Goal: Information Seeking & Learning: Learn about a topic

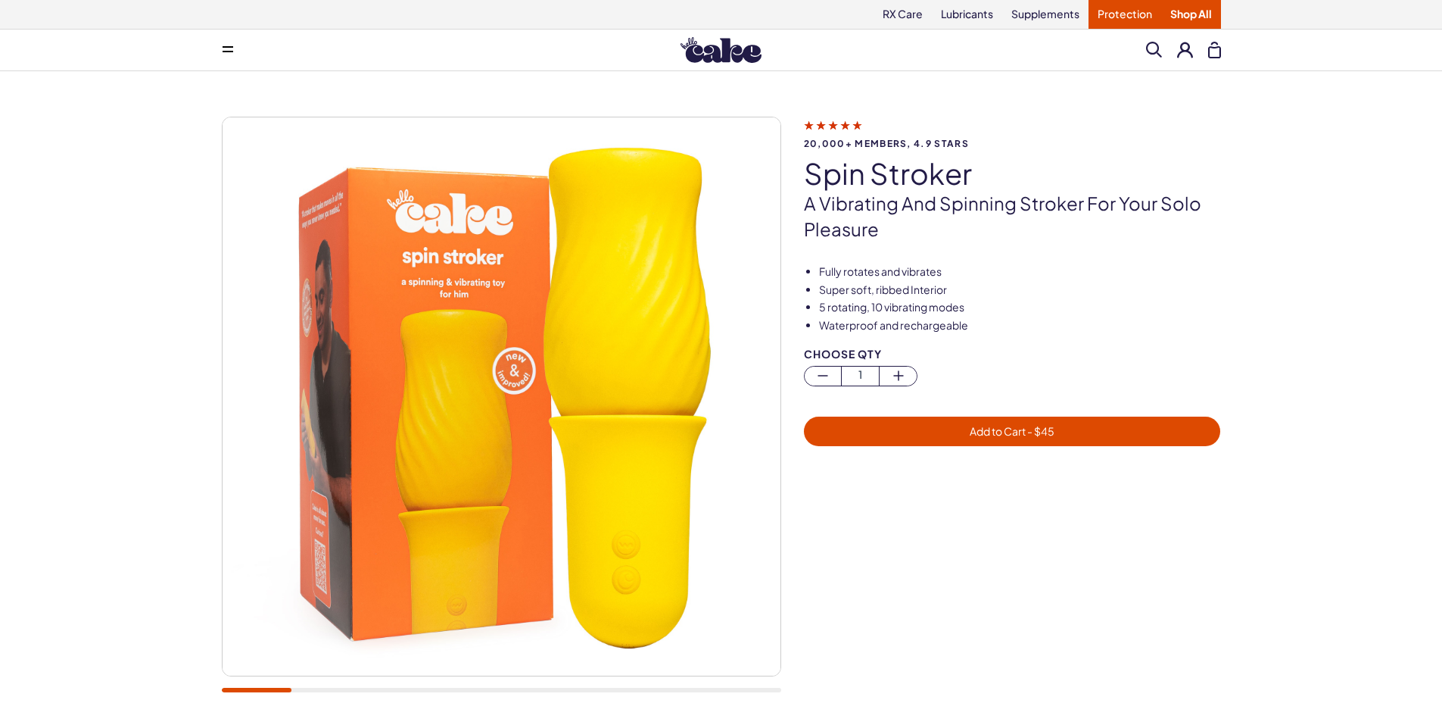
click at [1128, 16] on link "Protection" at bounding box center [1125, 14] width 73 height 29
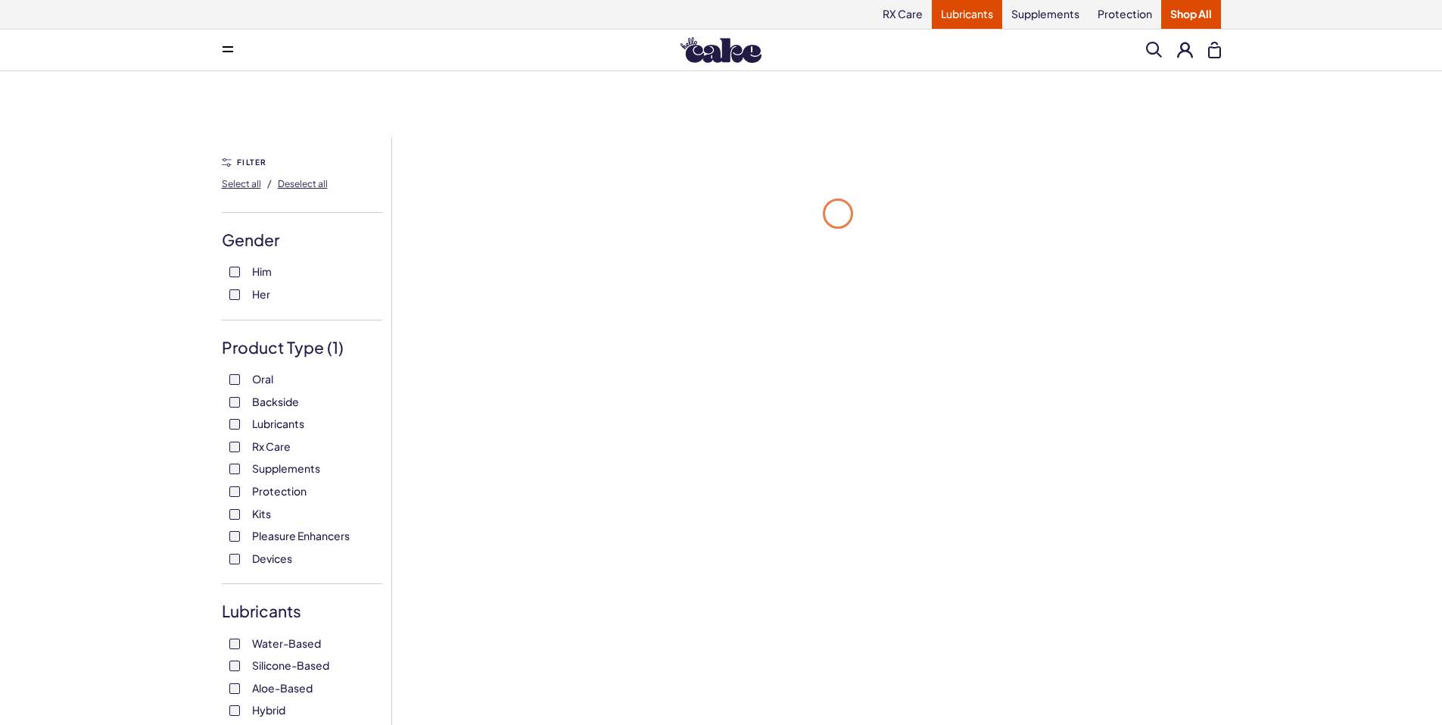
click at [977, 12] on link "Lubricants" at bounding box center [967, 14] width 70 height 29
click at [891, 11] on link "RX Care" at bounding box center [903, 14] width 58 height 29
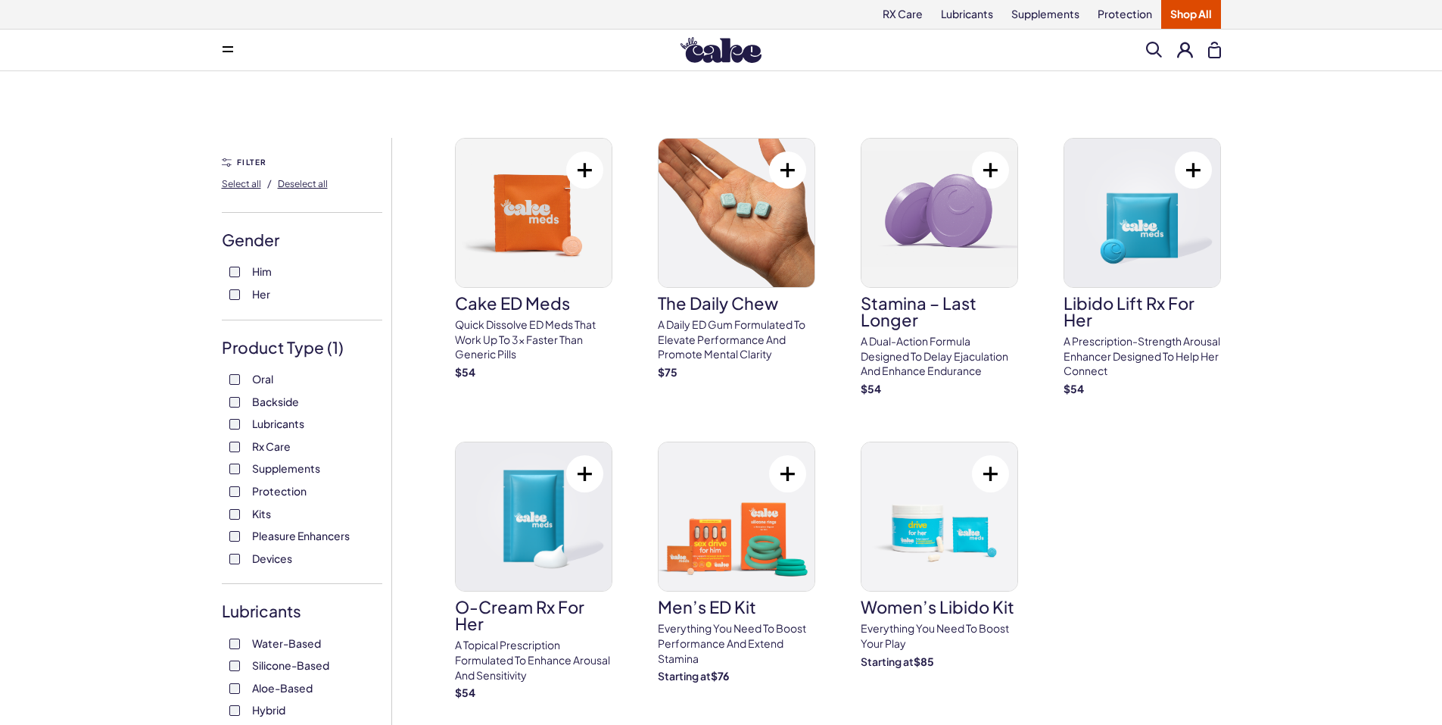
click at [1185, 16] on link "Shop All" at bounding box center [1191, 14] width 60 height 29
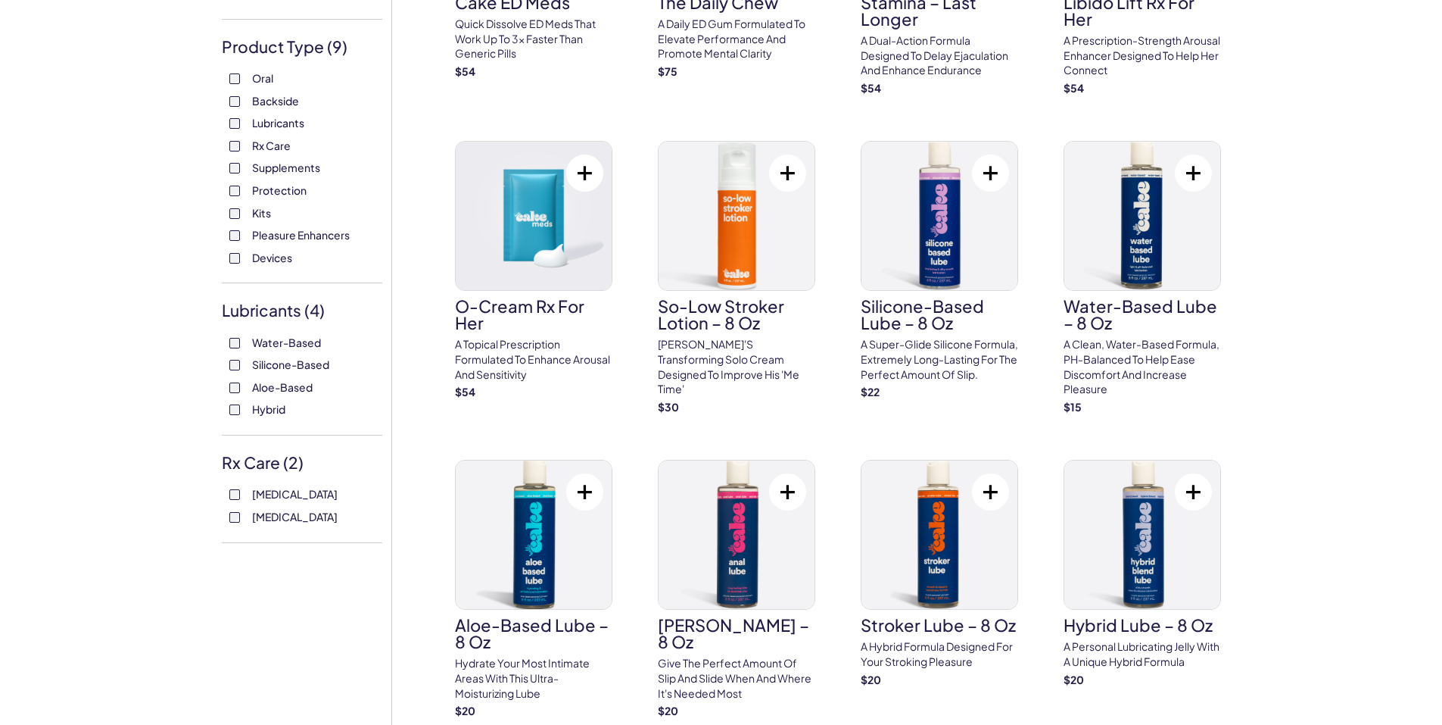
scroll to position [227, 0]
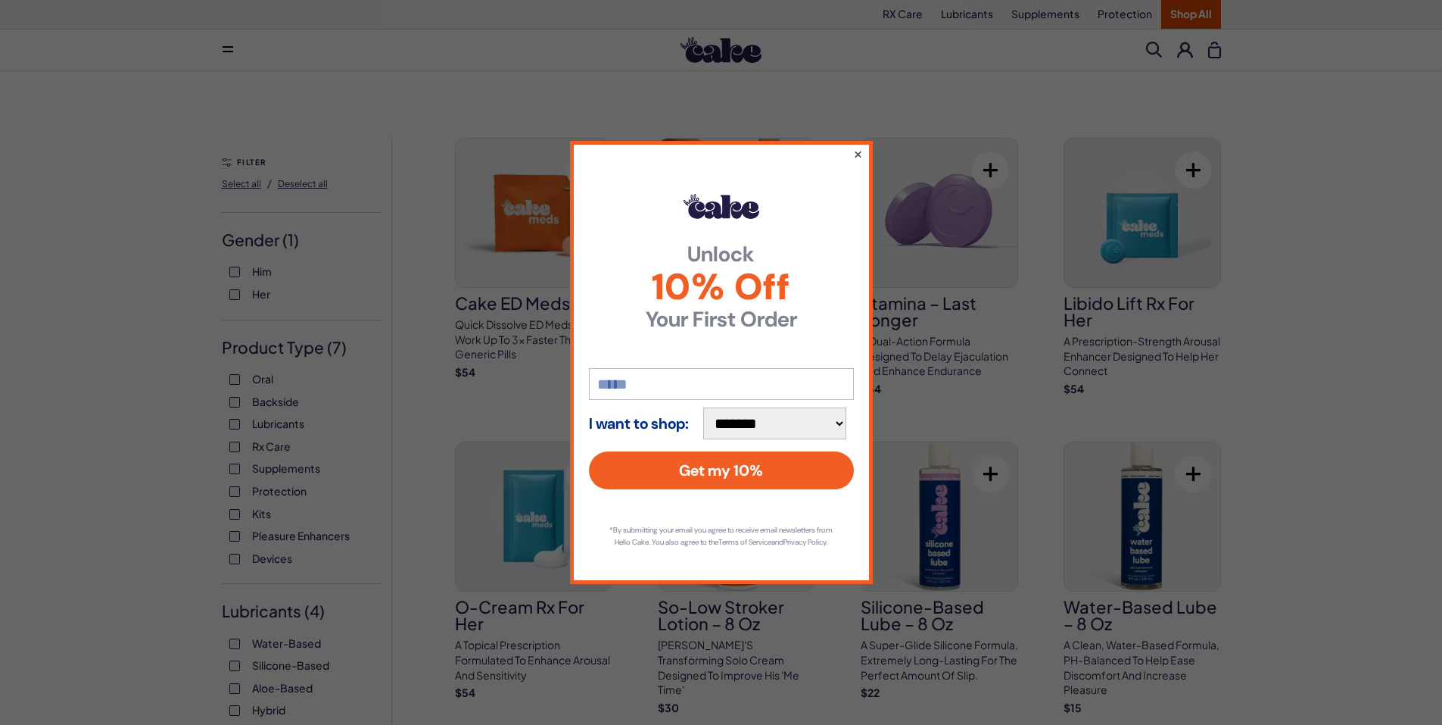
click at [862, 156] on div "**********" at bounding box center [721, 362] width 303 height 442
click at [862, 149] on button "×" at bounding box center [858, 154] width 10 height 18
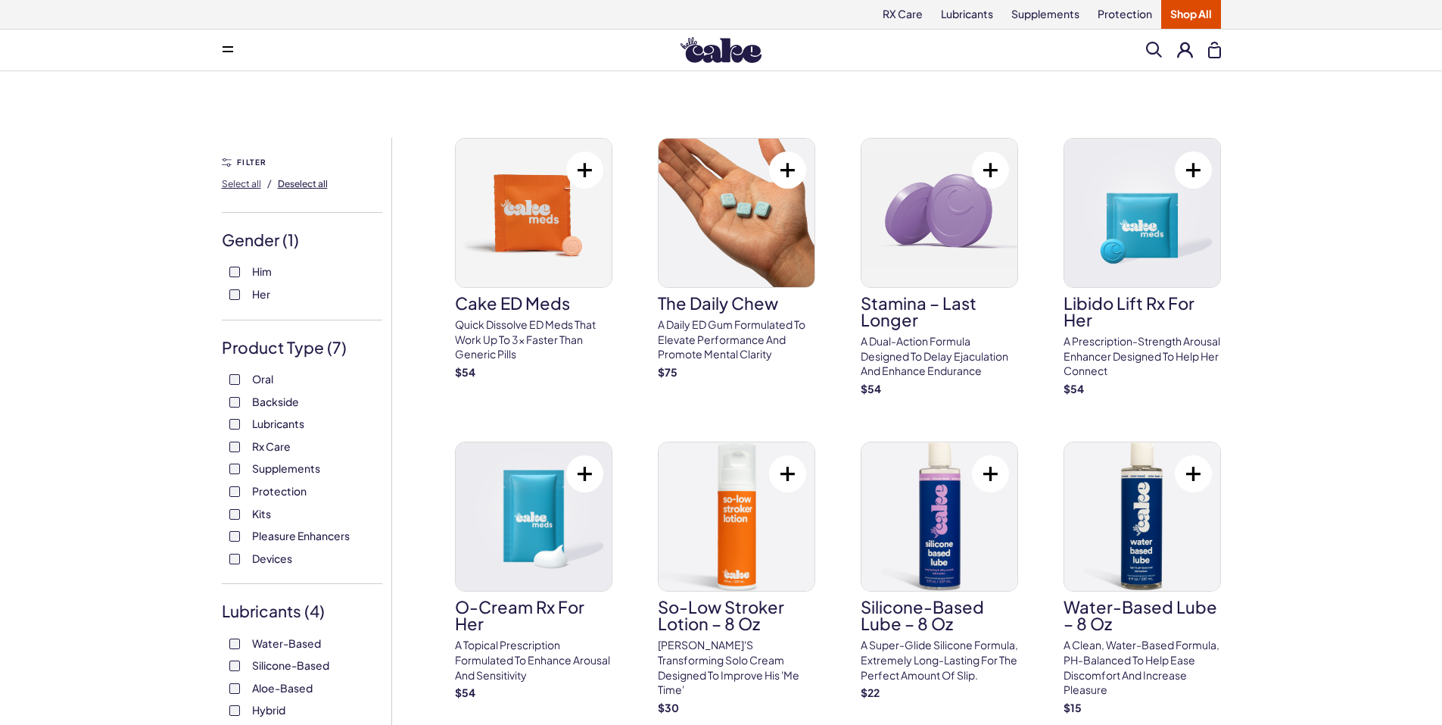
click at [301, 186] on span "Deselect all" at bounding box center [303, 183] width 50 height 11
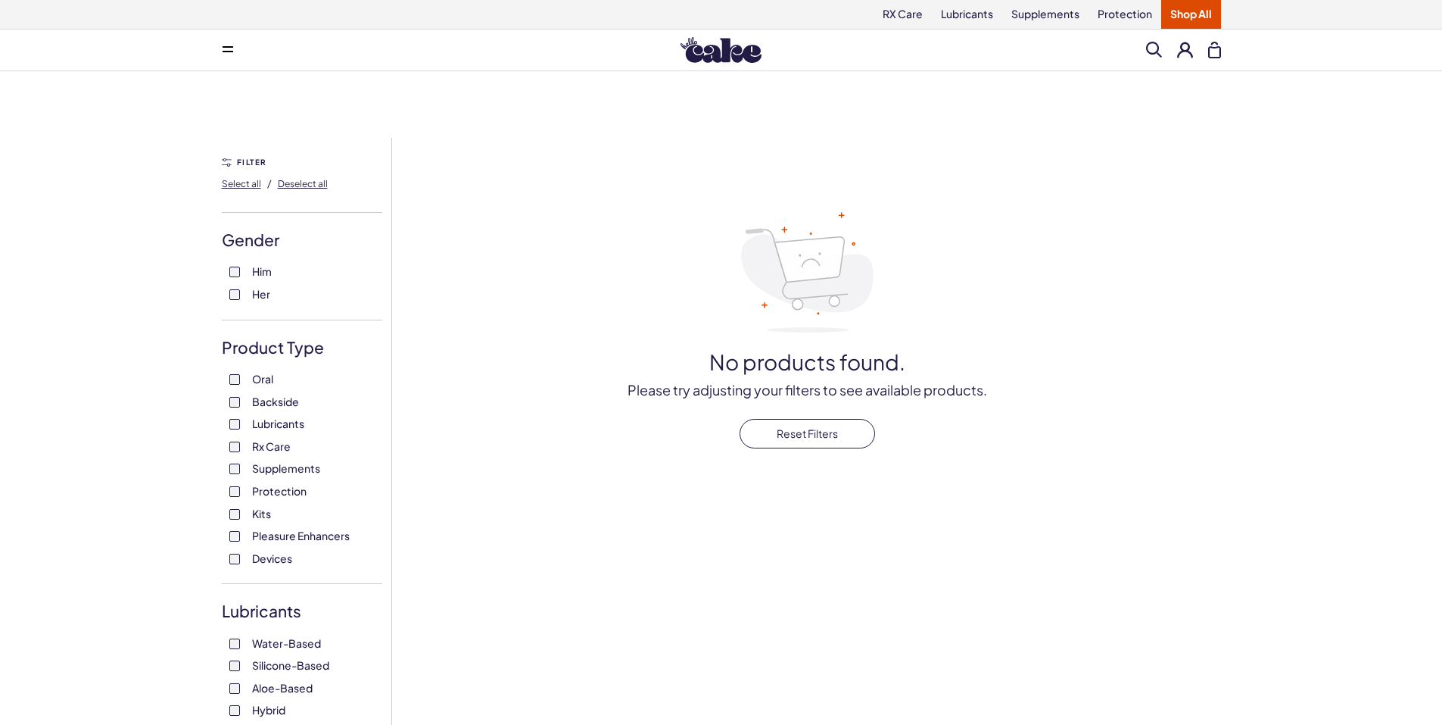
click at [242, 270] on label "Him" at bounding box center [301, 271] width 145 height 15
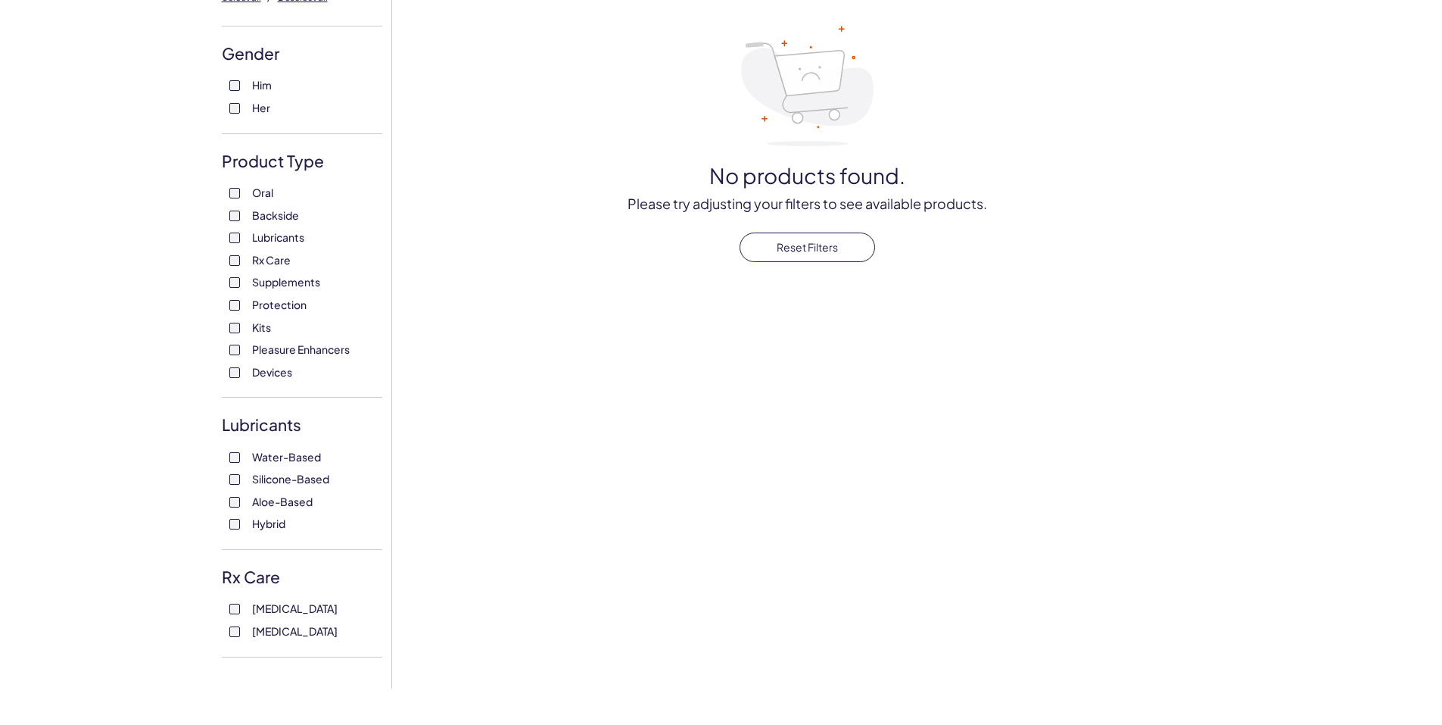
scroll to position [227, 0]
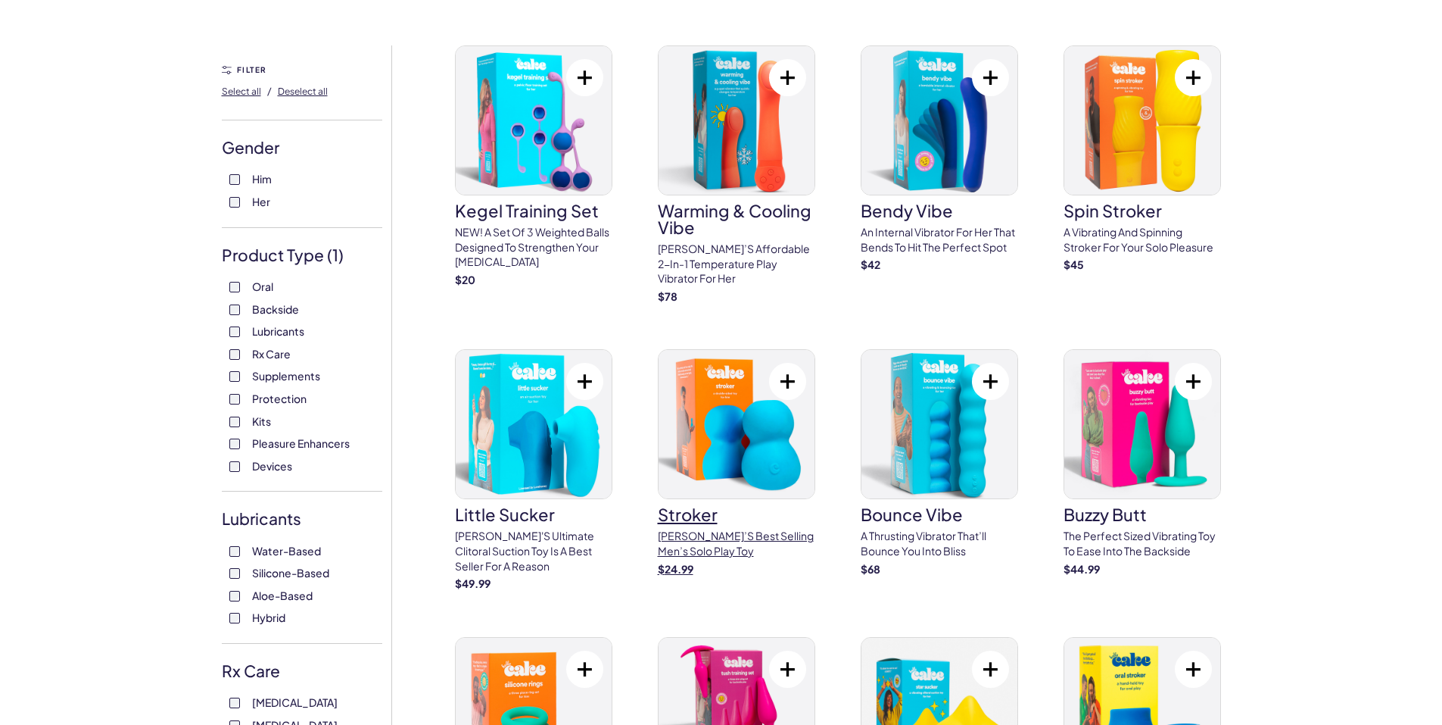
scroll to position [76, 0]
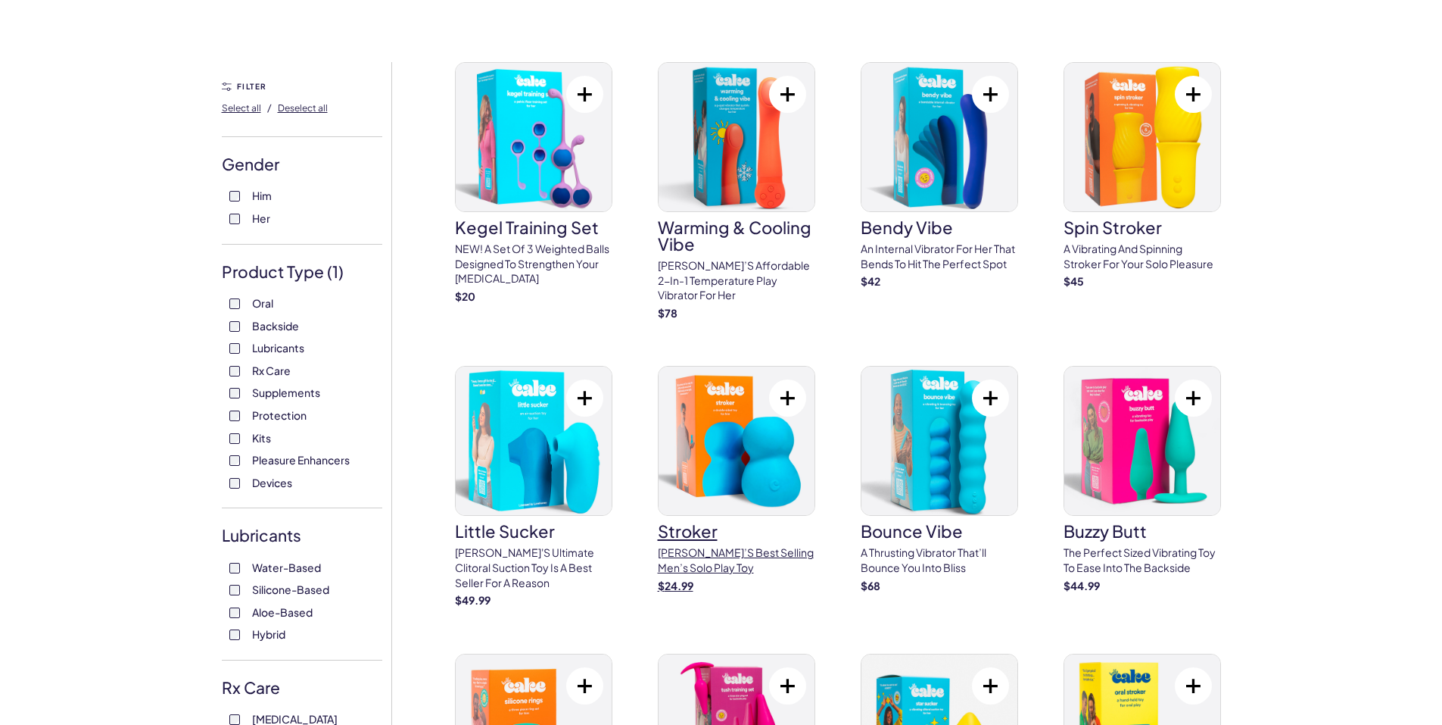
click at [725, 456] on img at bounding box center [737, 440] width 156 height 148
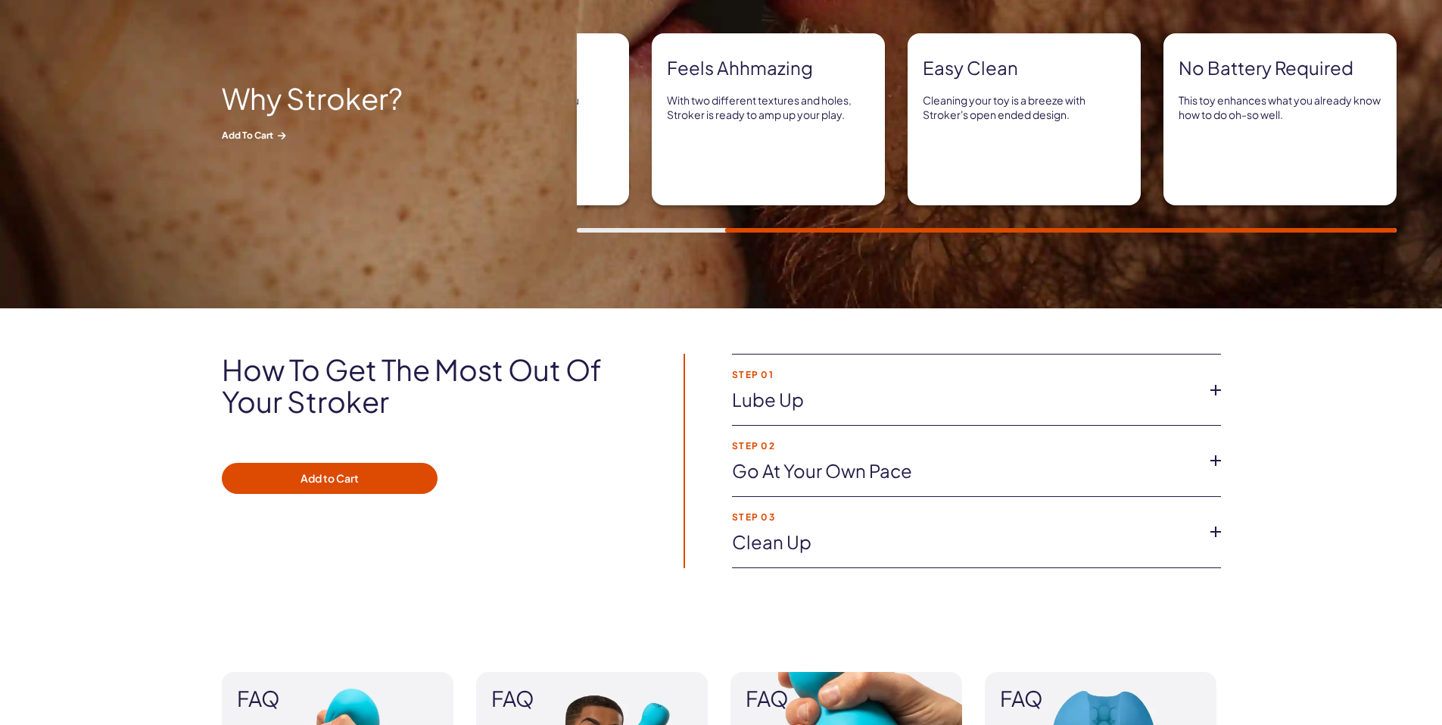
scroll to position [833, 0]
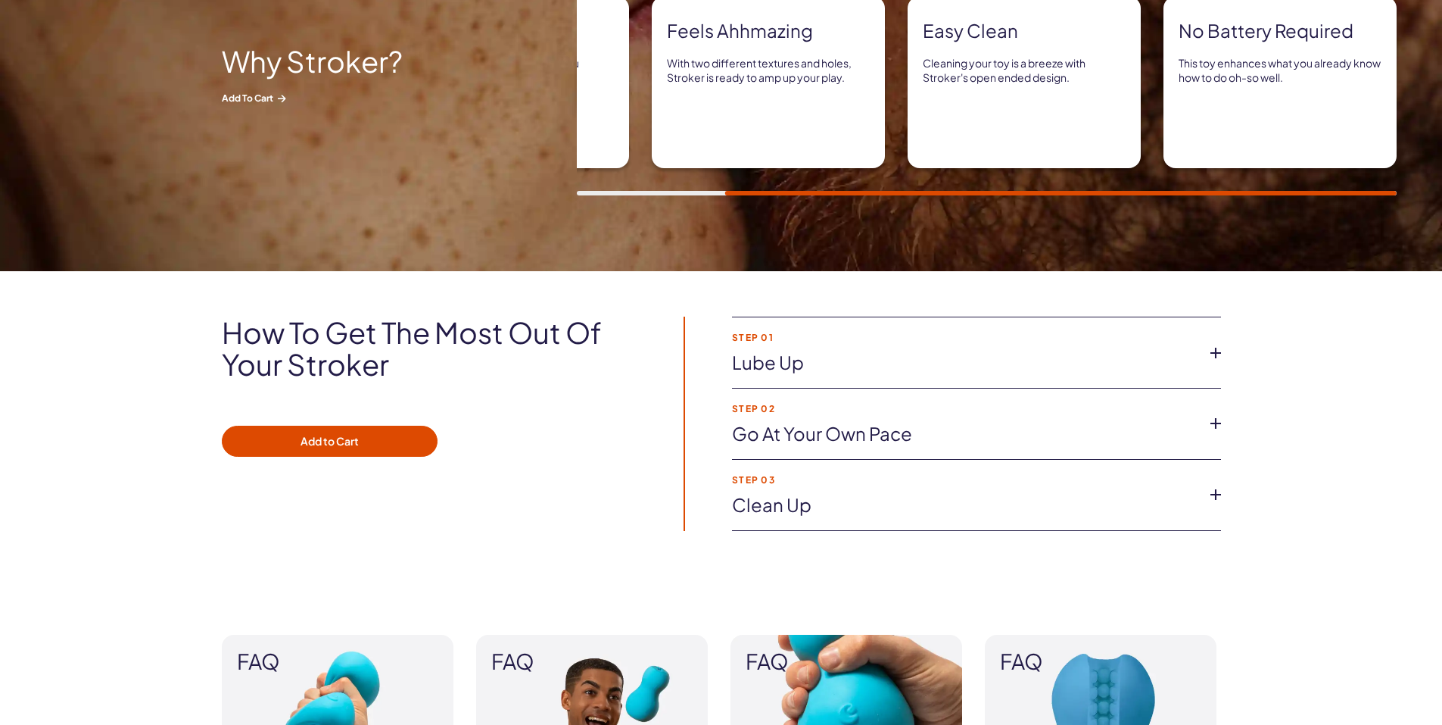
click at [779, 378] on li "Step 01 Lube up Pump your favorite lube directly into your Stroker to get thing…" at bounding box center [976, 352] width 489 height 71
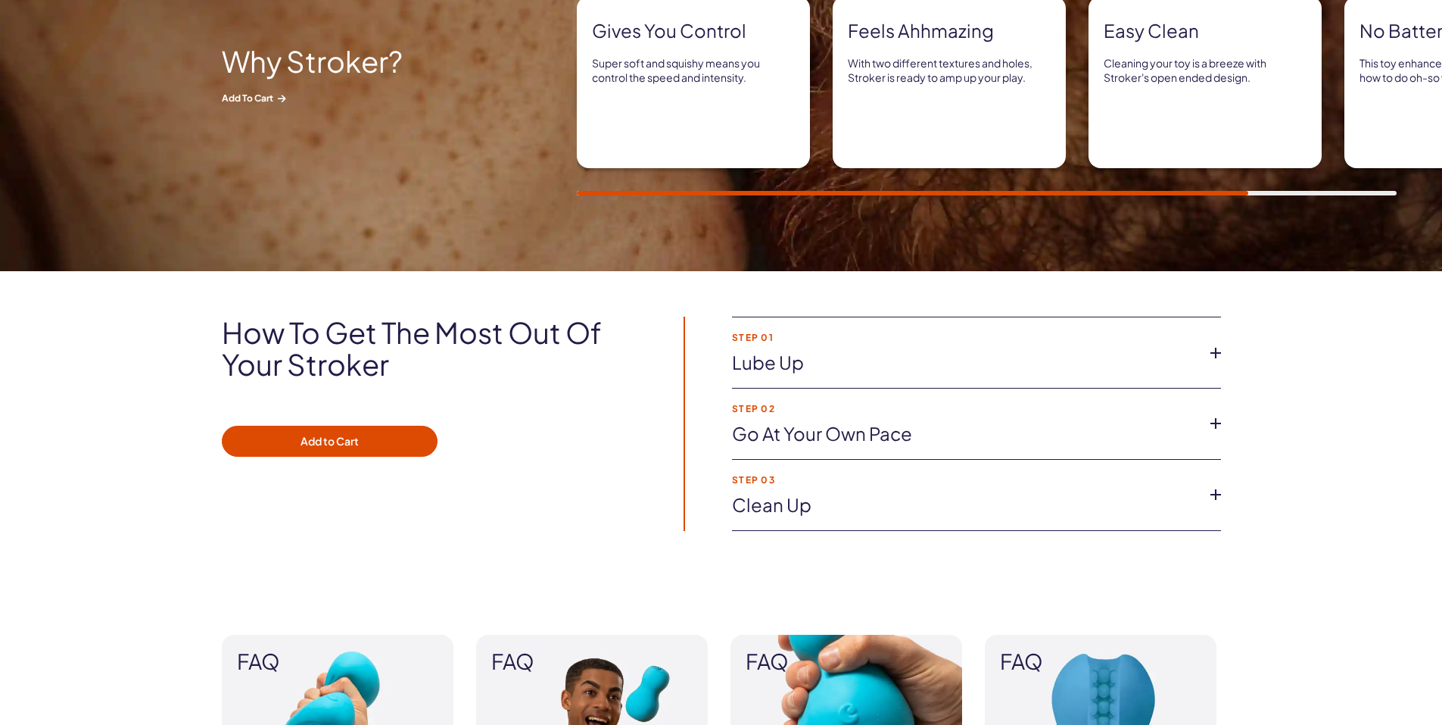
click at [1213, 420] on icon at bounding box center [1216, 423] width 23 height 23
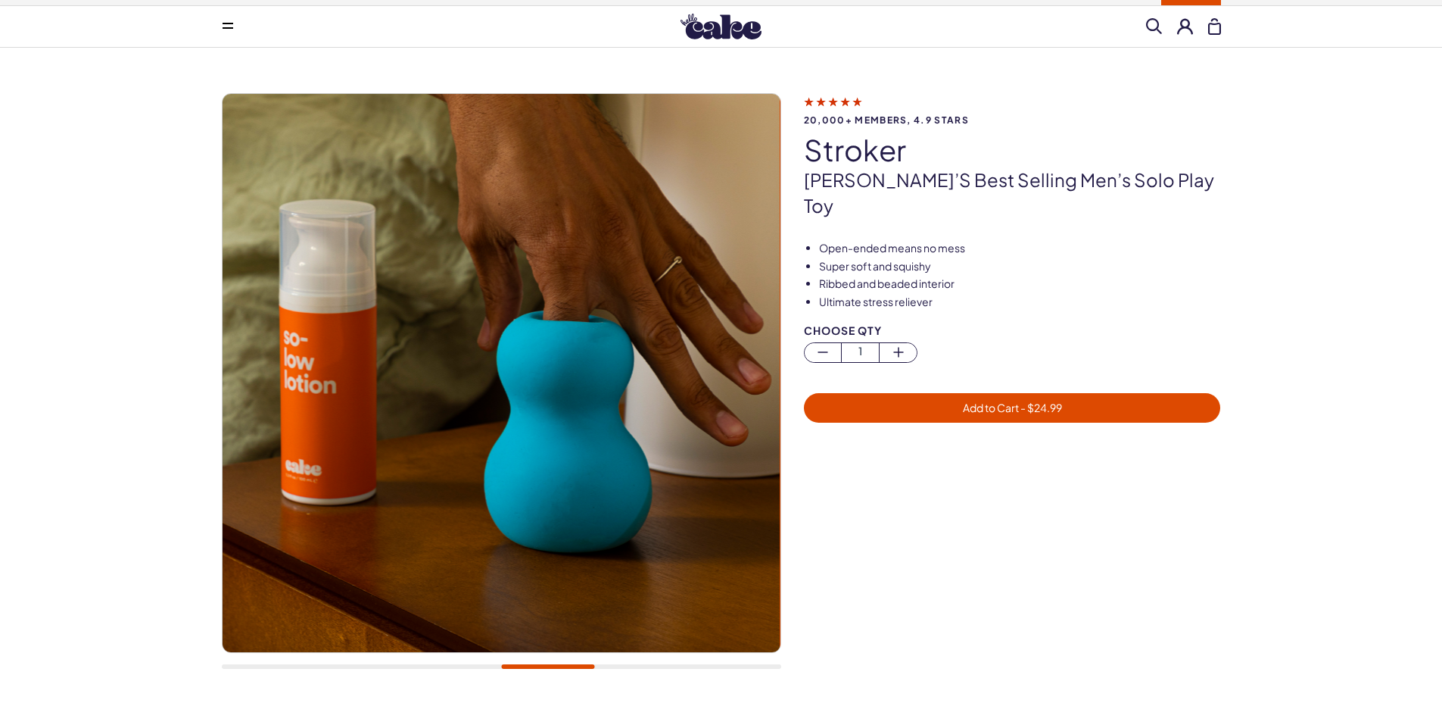
scroll to position [0, 0]
